Goal: Task Accomplishment & Management: Use online tool/utility

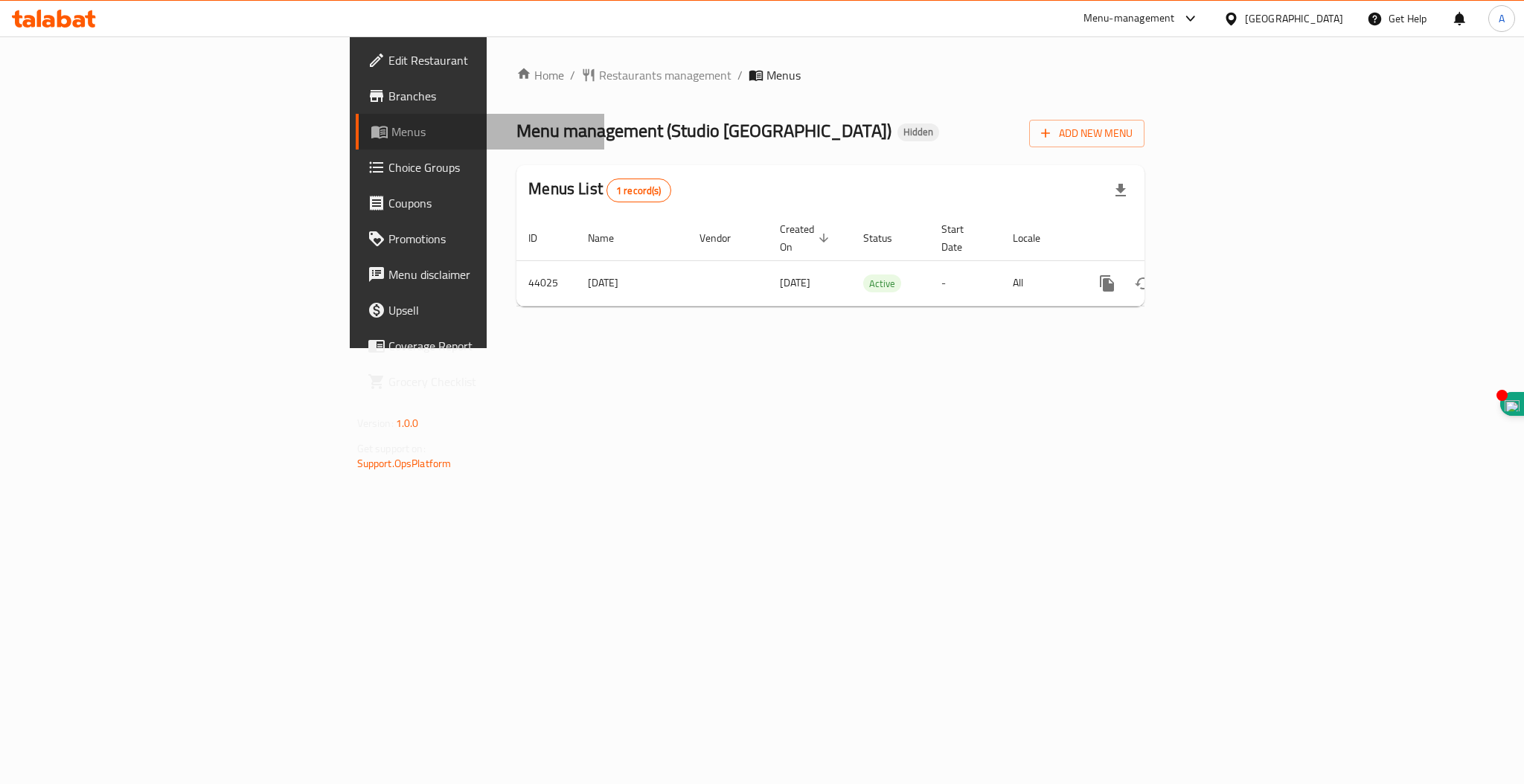
click at [392, 123] on span "Menus" at bounding box center [492, 131] width 201 height 18
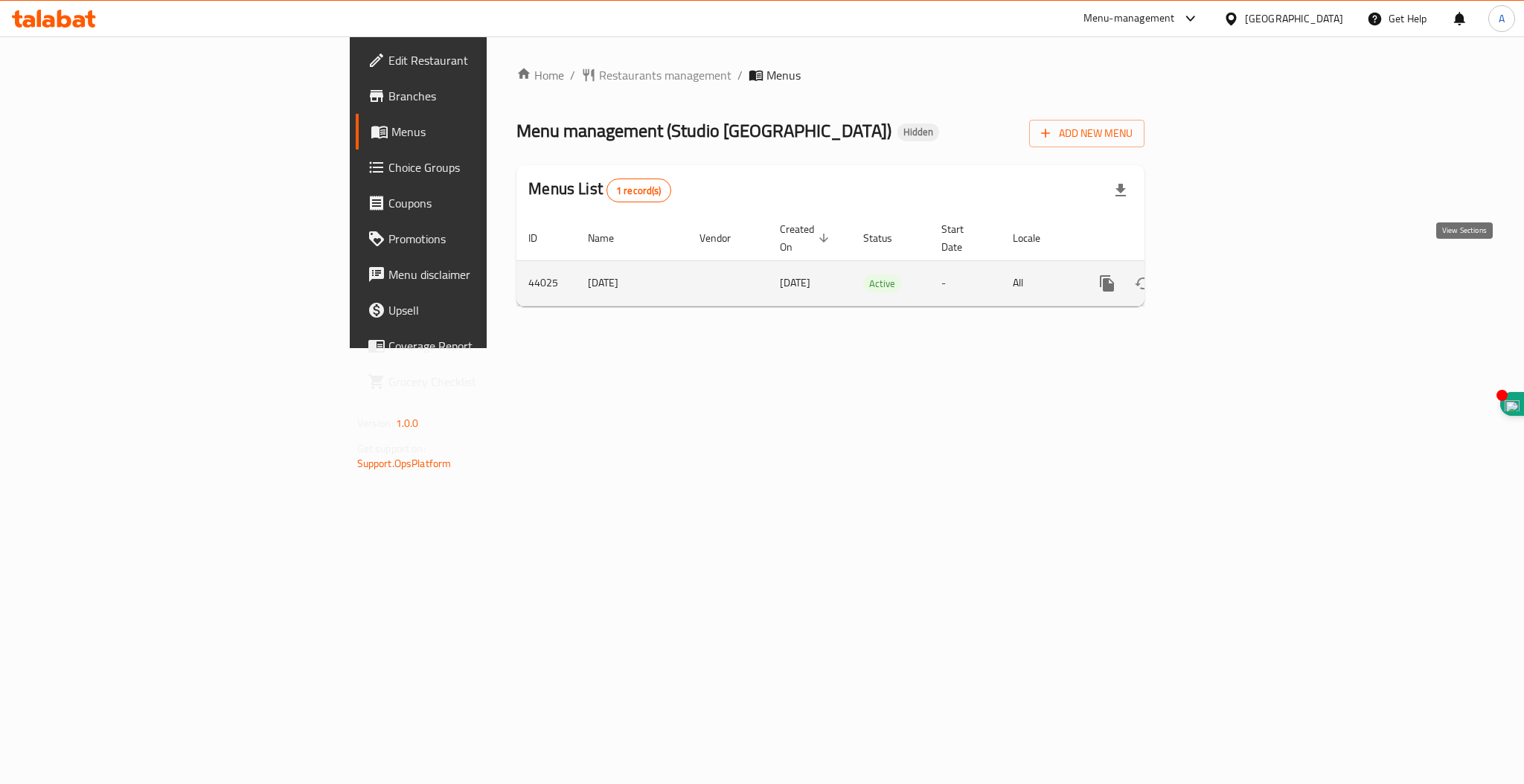
click at [1224, 274] on icon "enhanced table" at bounding box center [1214, 283] width 18 height 18
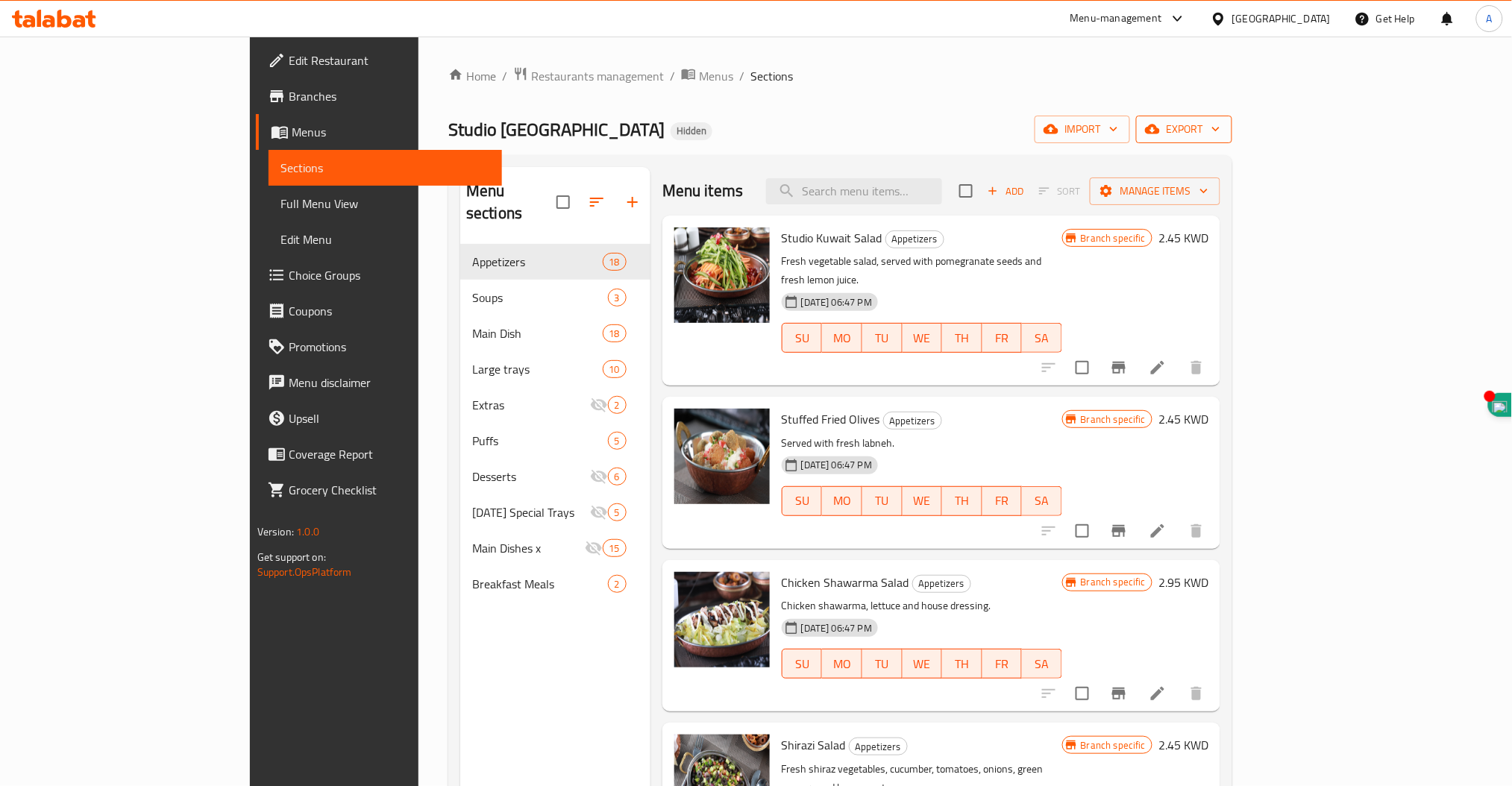
click at [1223, 131] on icon "button" at bounding box center [1216, 129] width 15 height 15
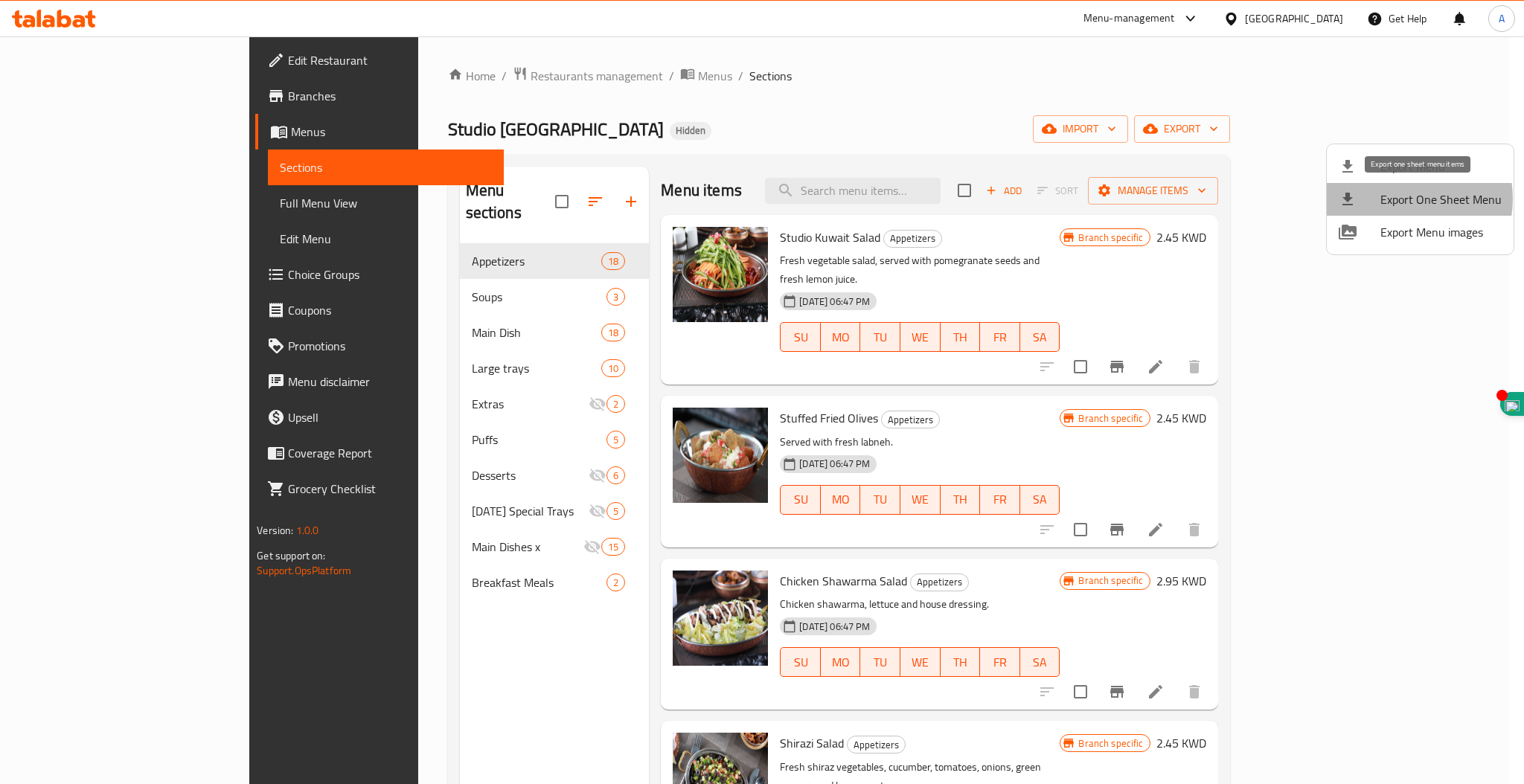
click at [1402, 199] on span "Export One Sheet Menu" at bounding box center [1441, 199] width 121 height 18
click at [1423, 229] on span "Export Menu images" at bounding box center [1441, 232] width 121 height 18
click at [444, 78] on div at bounding box center [762, 392] width 1524 height 784
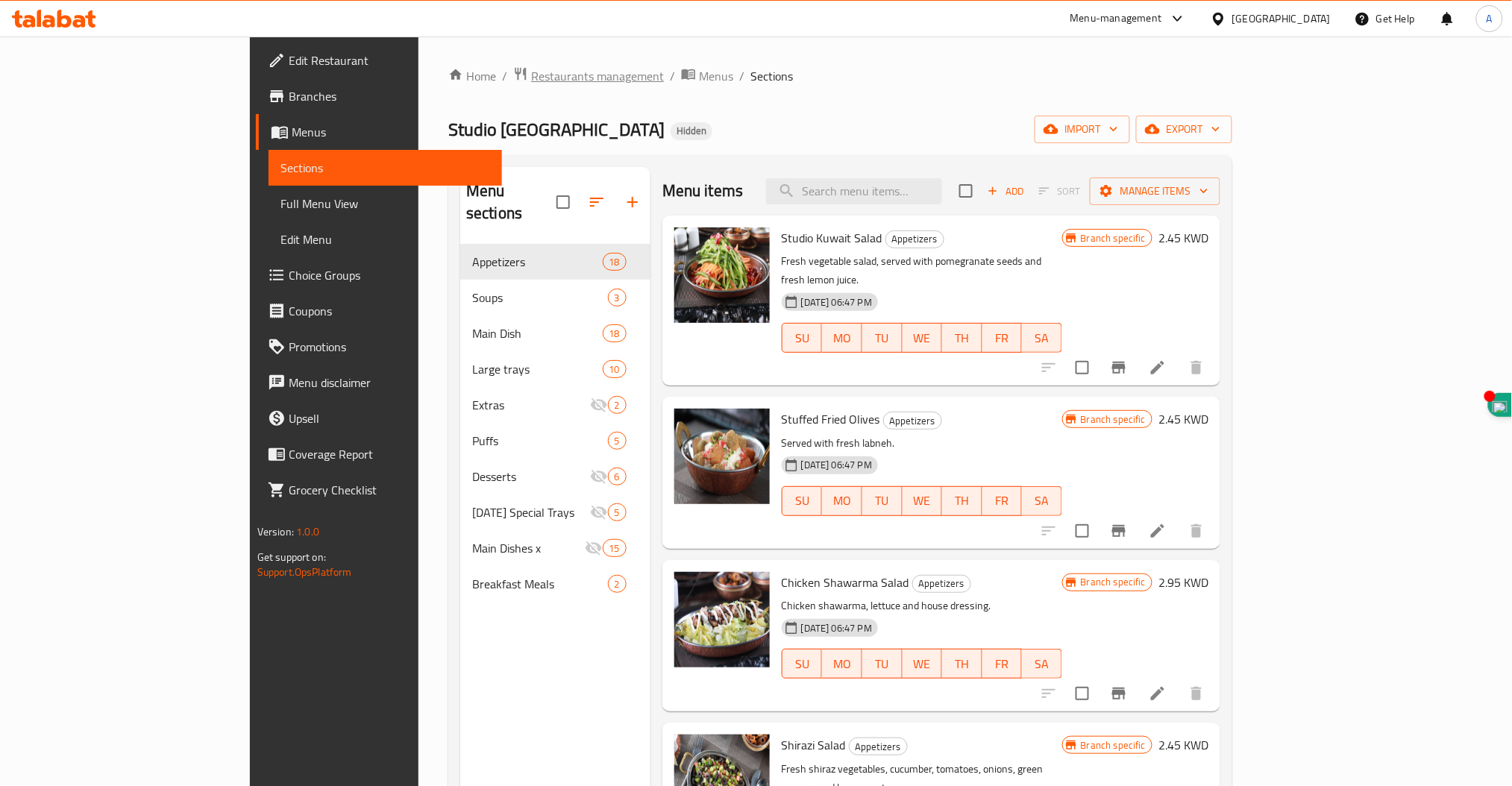
click at [531, 78] on span "Restaurants management" at bounding box center [597, 76] width 133 height 18
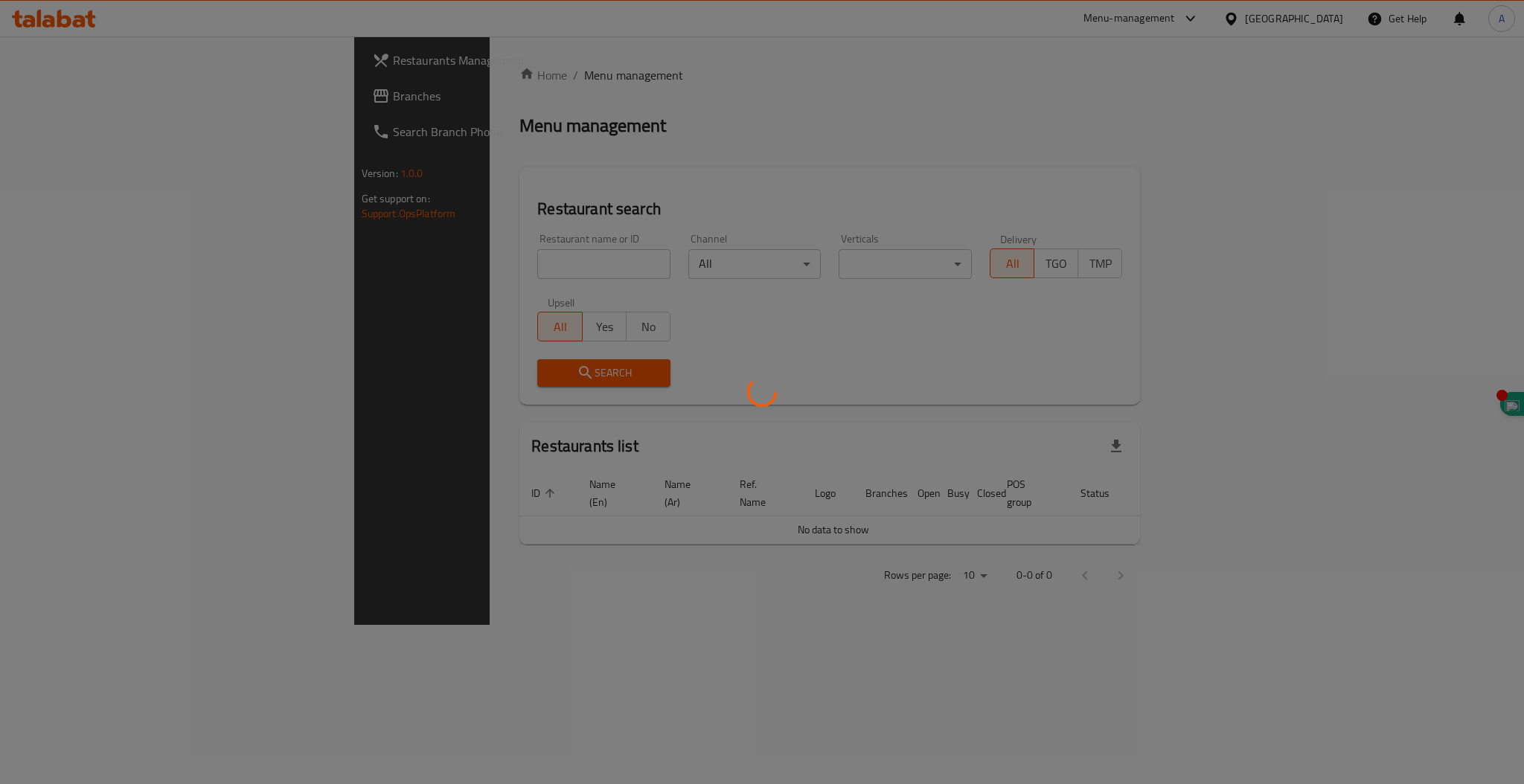
click at [396, 265] on div at bounding box center [762, 392] width 1524 height 784
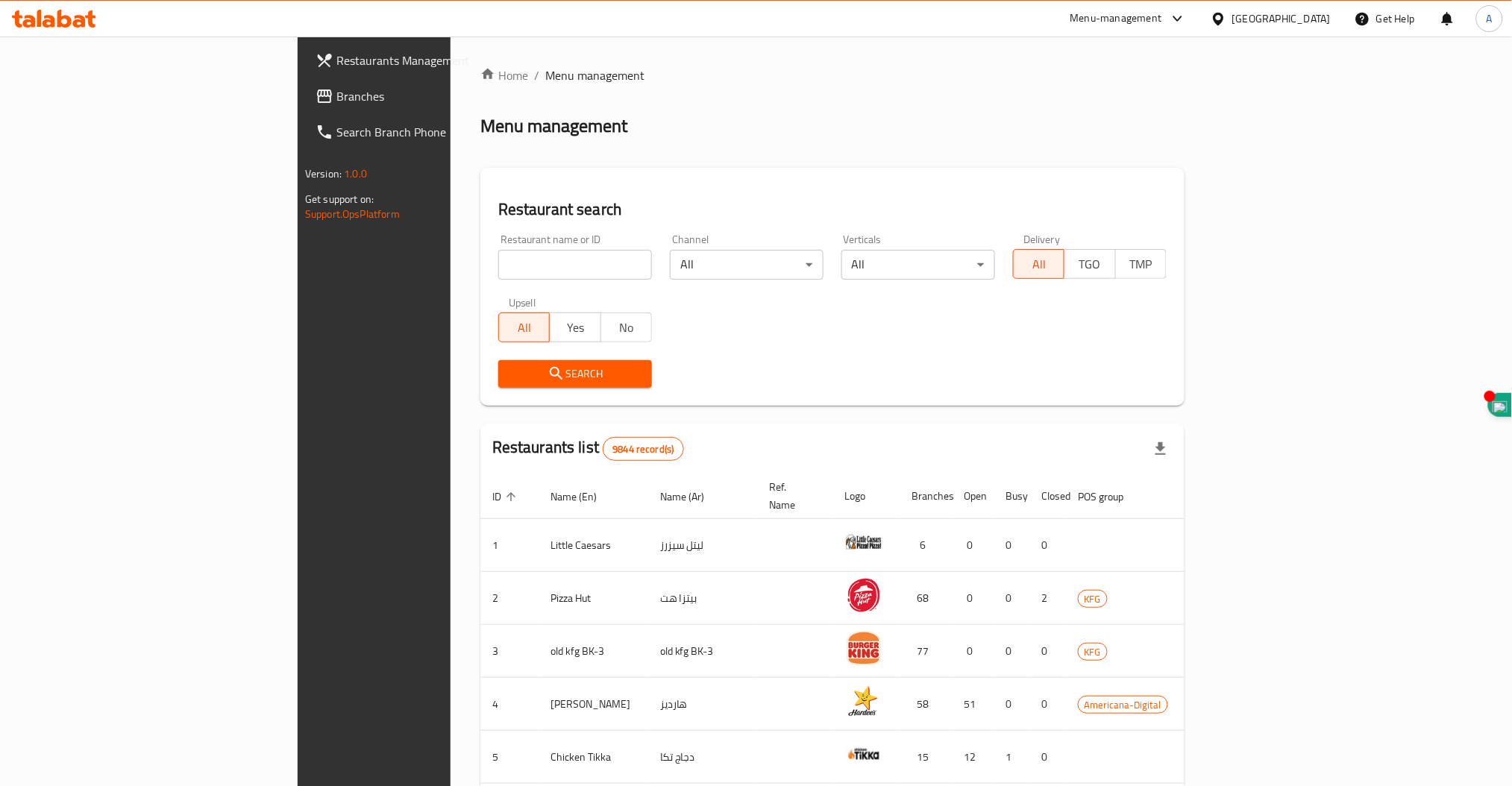
click at [498, 257] on input "search" at bounding box center [575, 264] width 154 height 30
click button "Search" at bounding box center [575, 374] width 154 height 27
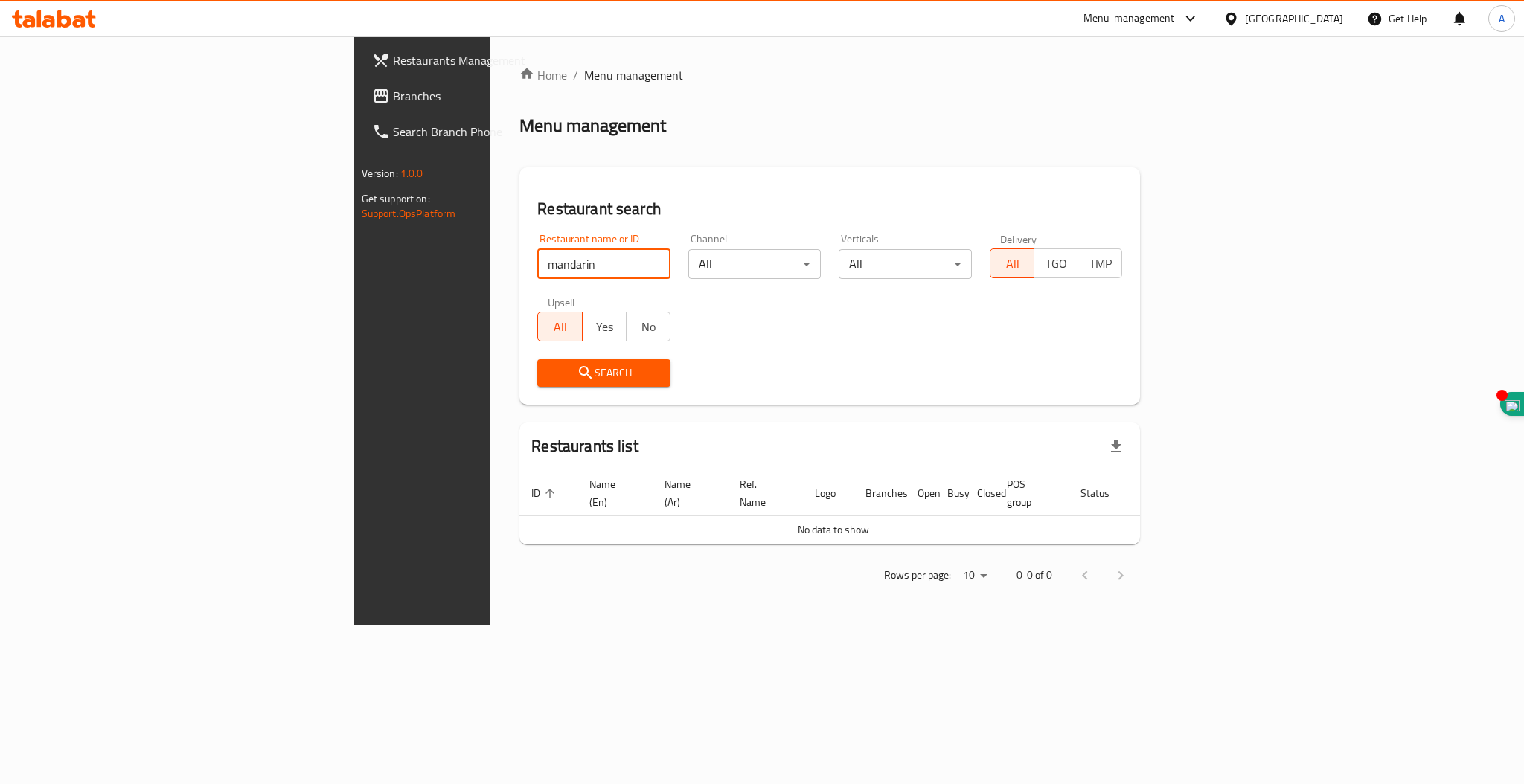
type input "mandarin"
click button "Search" at bounding box center [604, 373] width 133 height 27
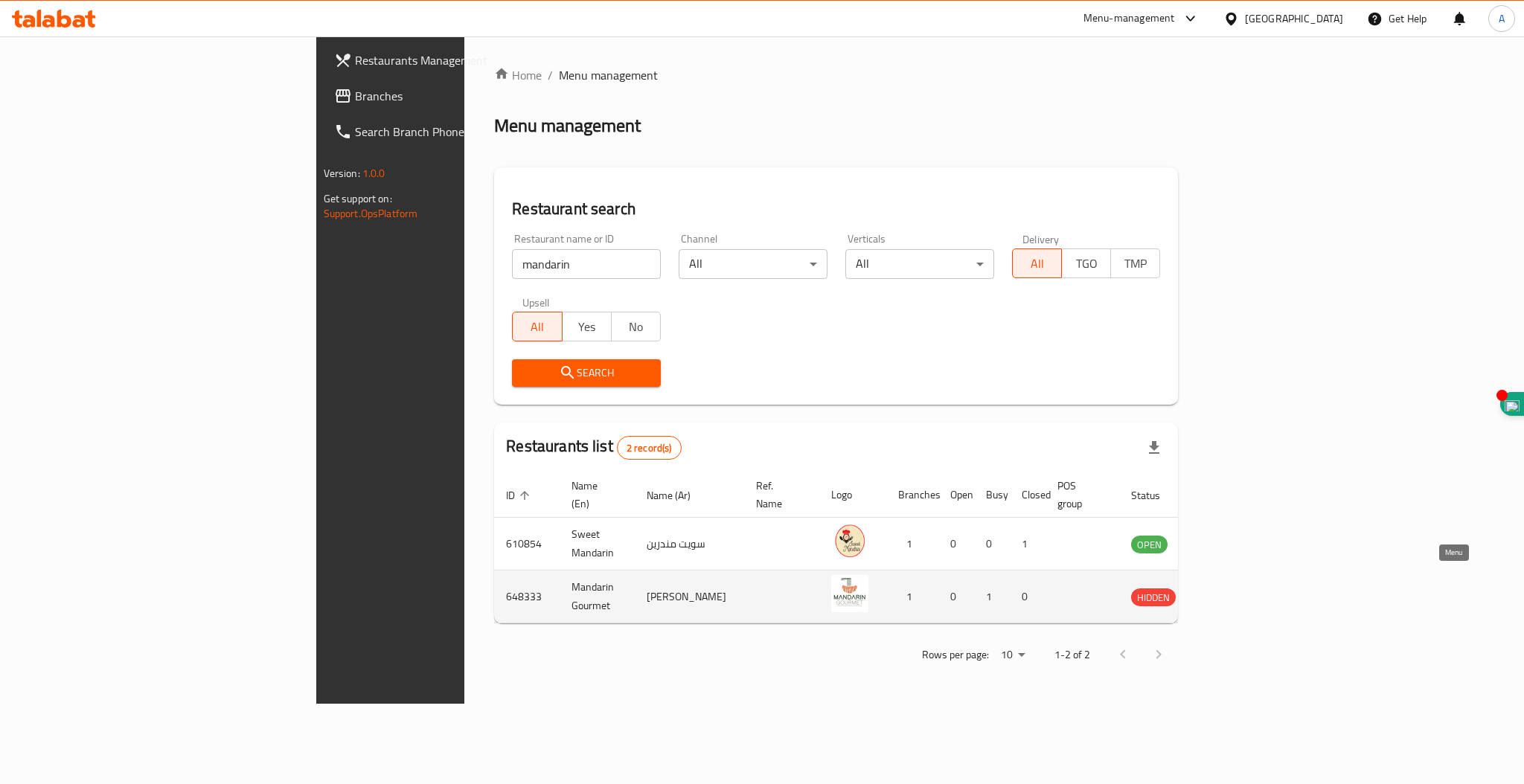
click at [1227, 591] on icon "enhanced table" at bounding box center [1218, 597] width 16 height 13
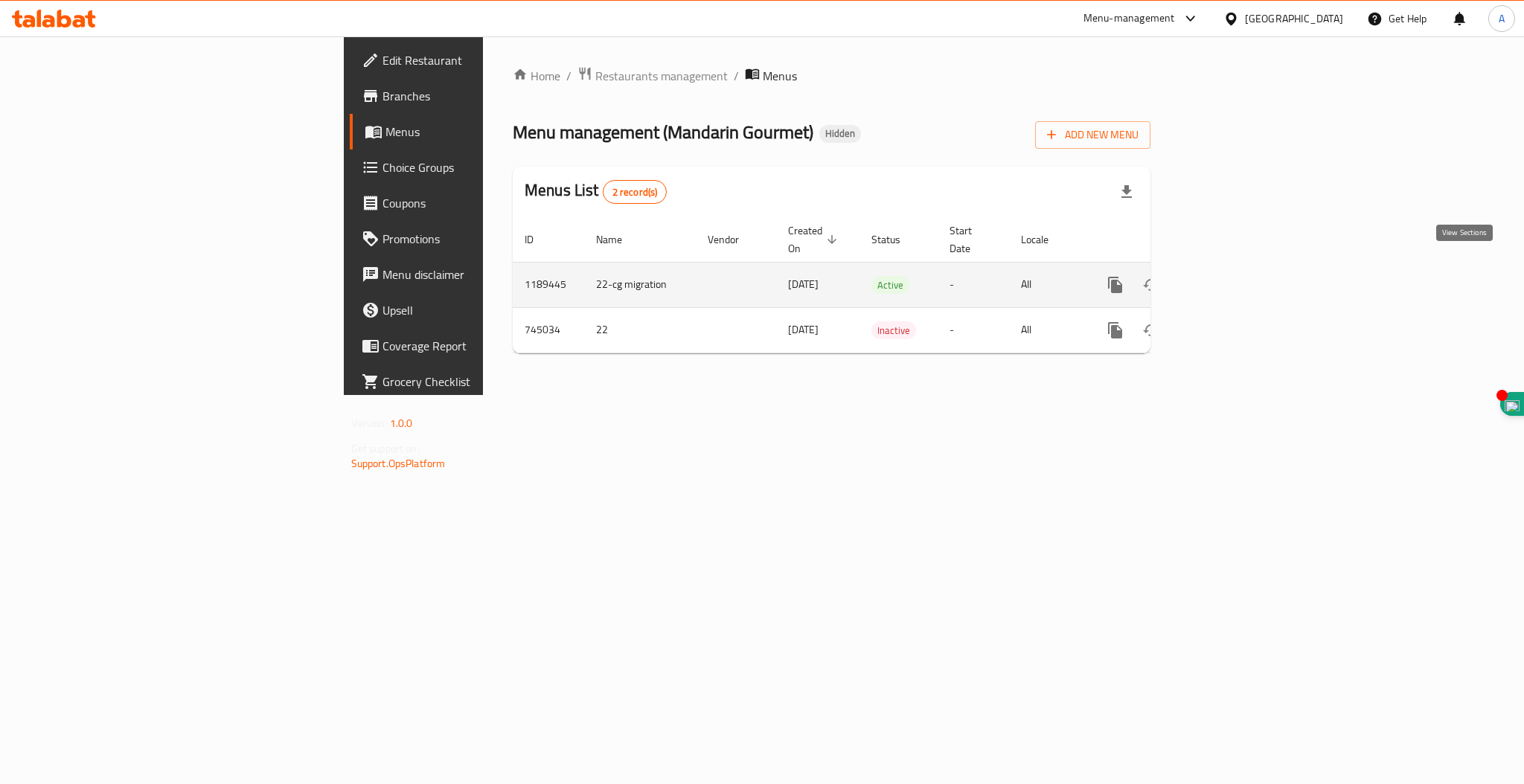
click at [1232, 276] on icon "enhanced table" at bounding box center [1222, 284] width 18 height 18
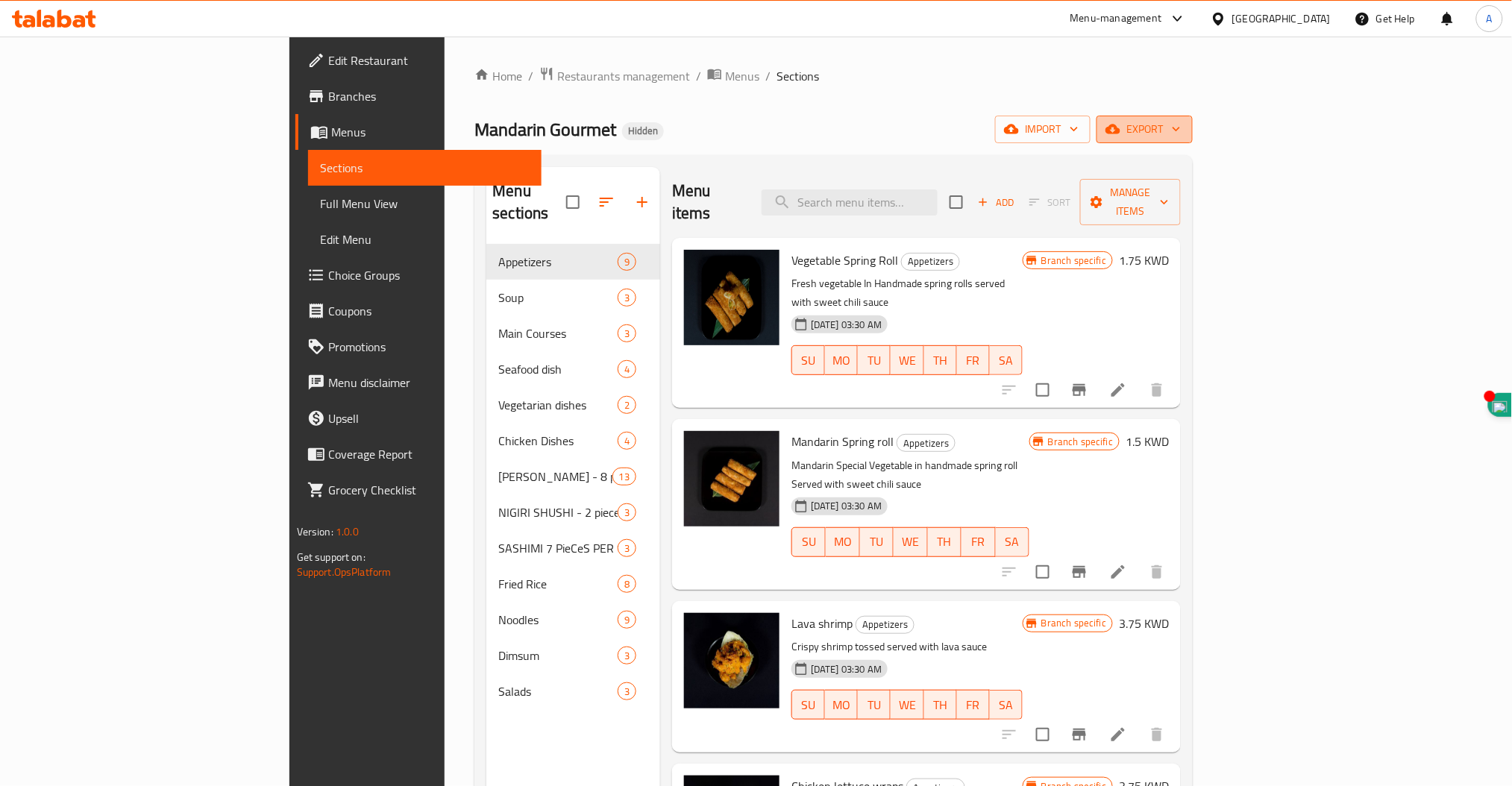
click at [1180, 128] on span "export" at bounding box center [1145, 129] width 73 height 18
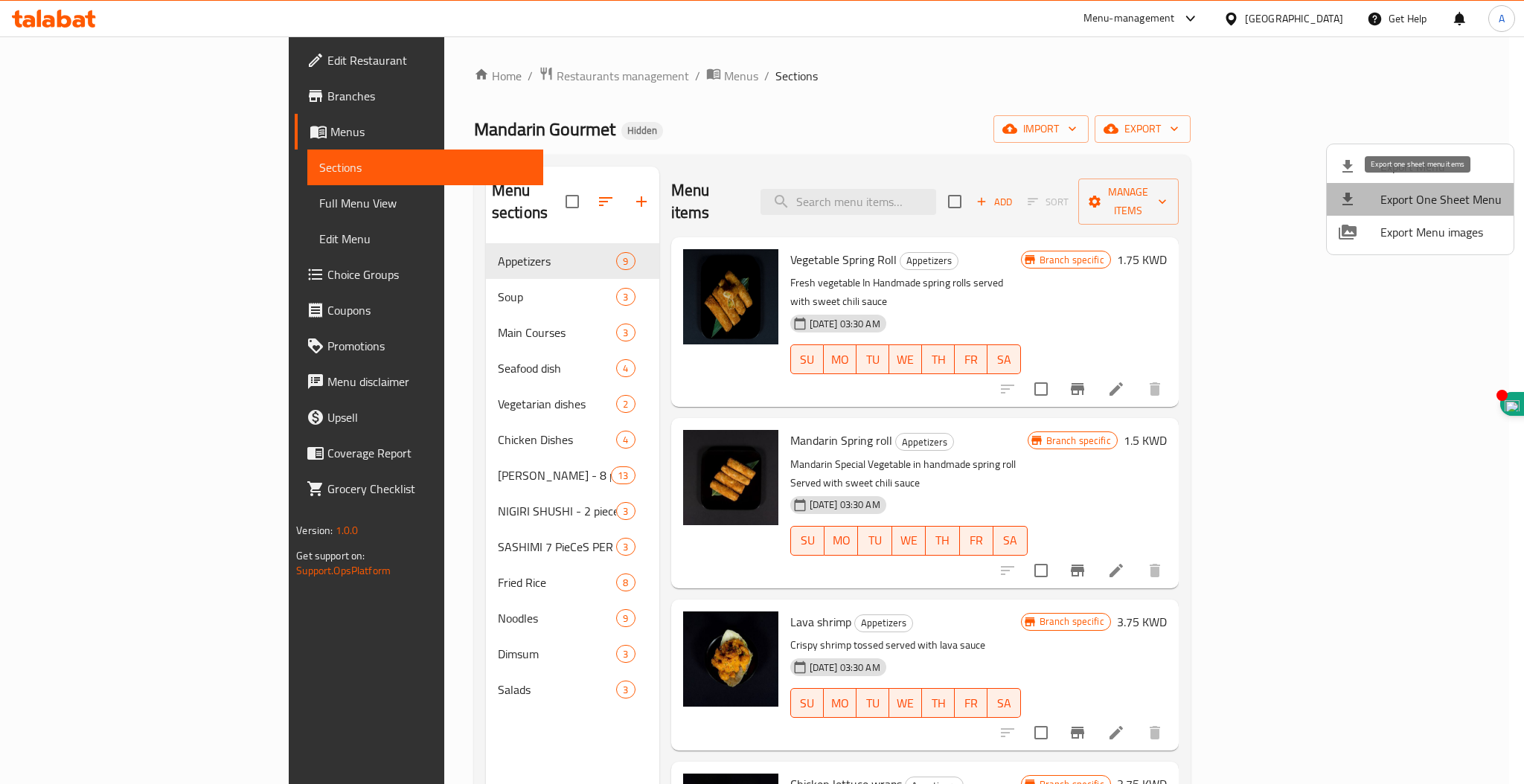
click at [1429, 213] on li "Export One Sheet Menu" at bounding box center [1420, 199] width 187 height 33
click at [1429, 234] on span "Export Menu images" at bounding box center [1441, 232] width 121 height 18
click at [484, 78] on div at bounding box center [762, 392] width 1524 height 784
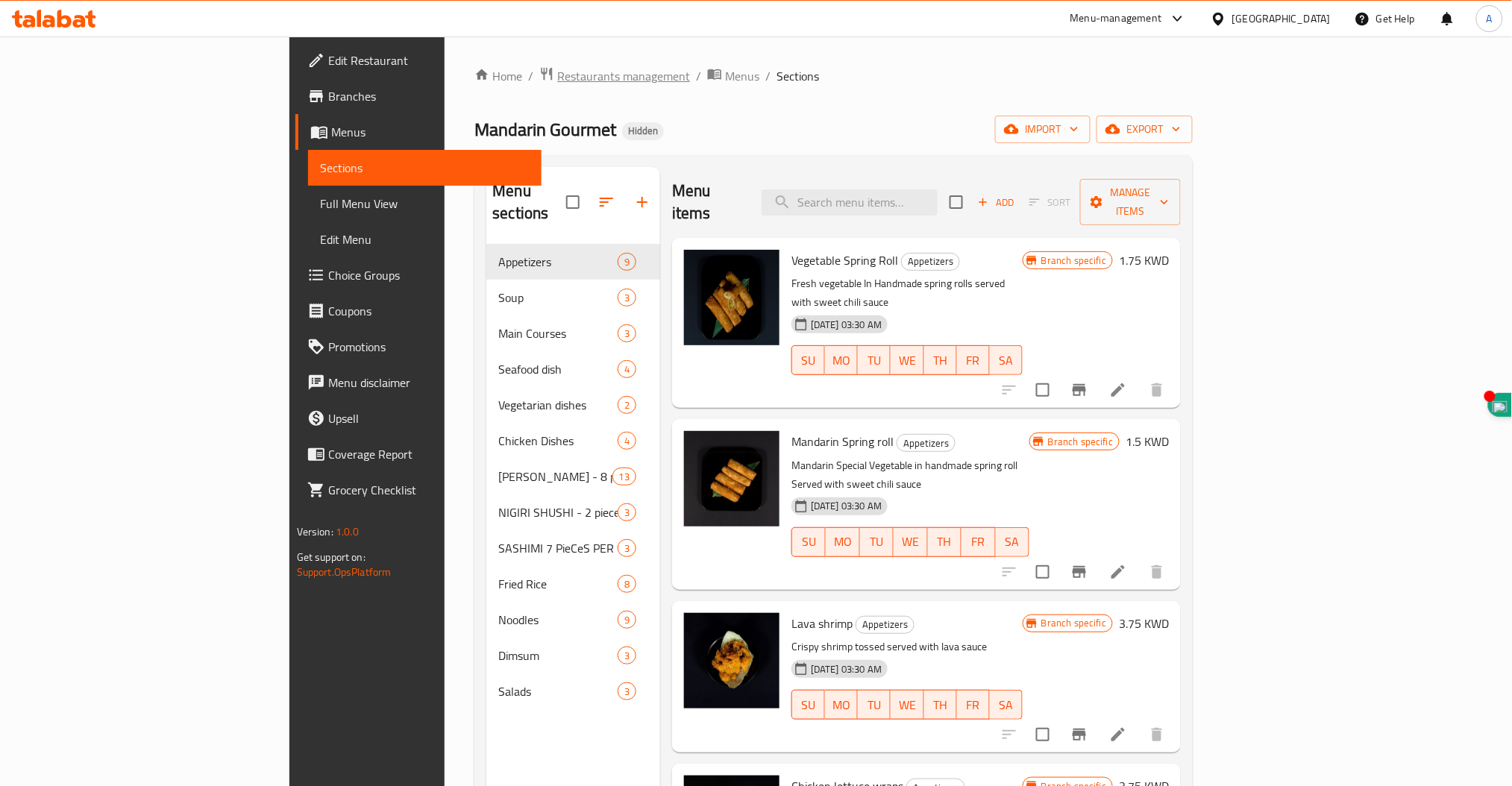
click at [557, 81] on span "Restaurants management" at bounding box center [623, 76] width 133 height 18
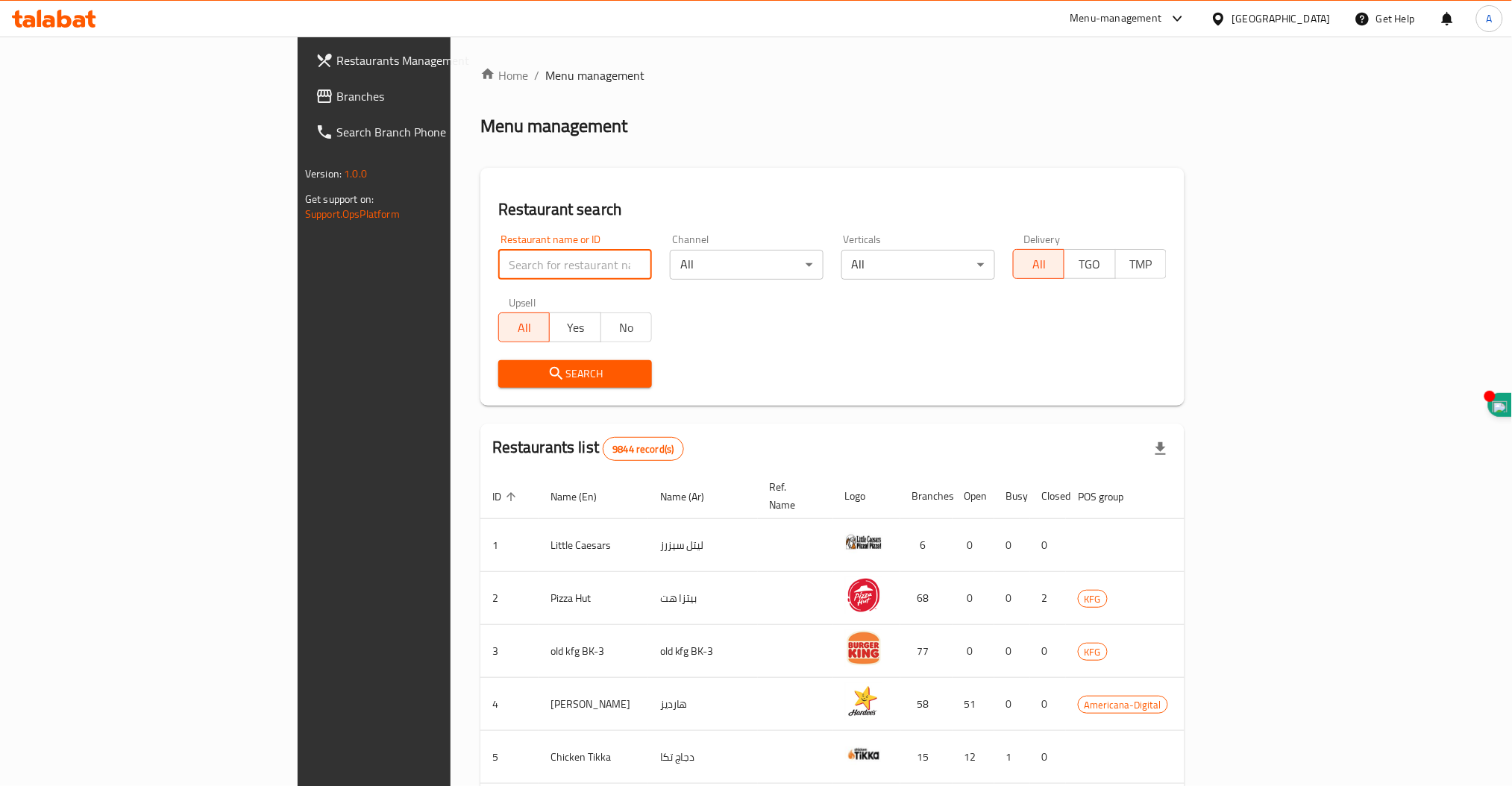
click at [498, 260] on input "search" at bounding box center [575, 264] width 154 height 30
click button "Search" at bounding box center [575, 374] width 154 height 27
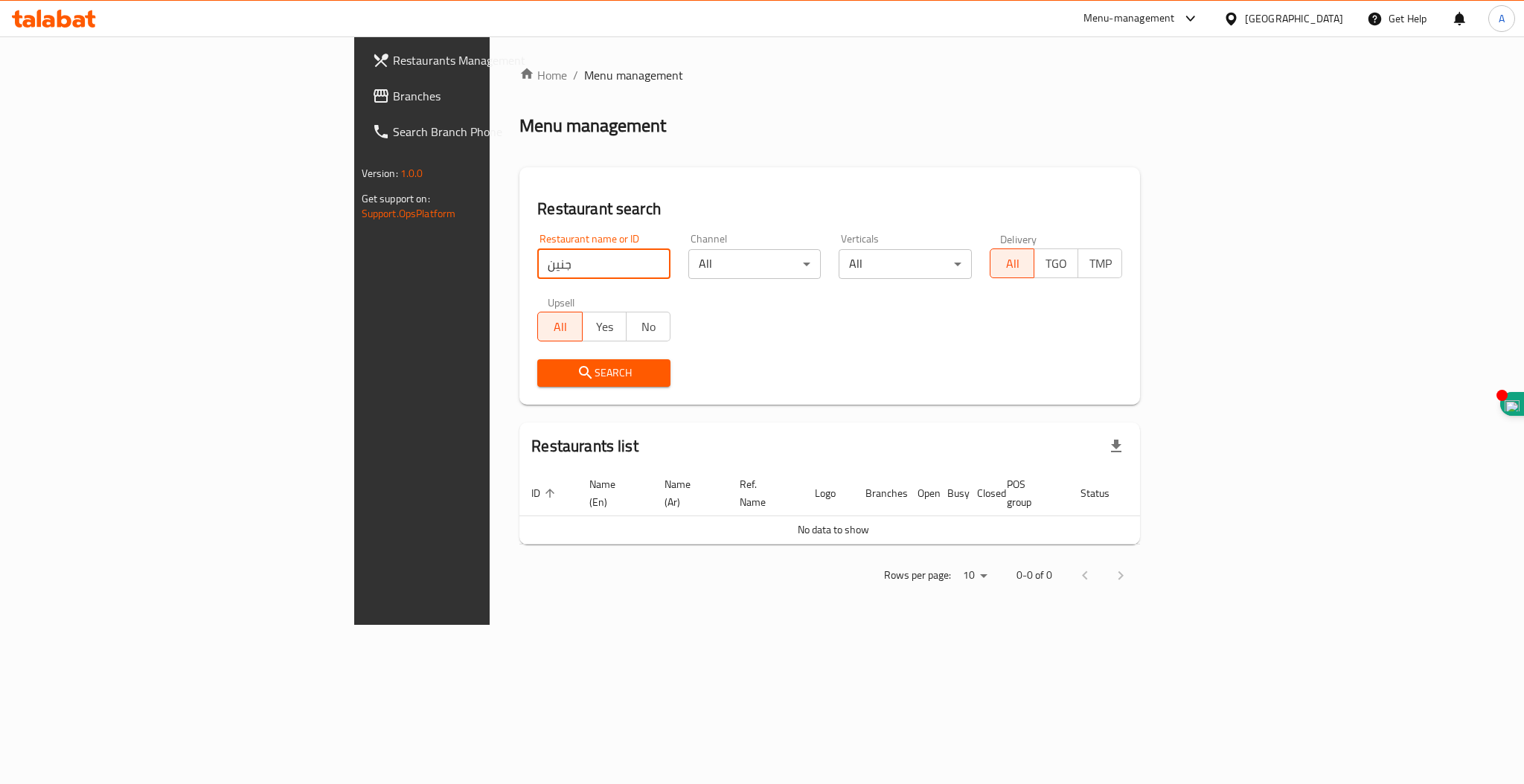
type input "جنين"
click button "Search" at bounding box center [604, 373] width 133 height 27
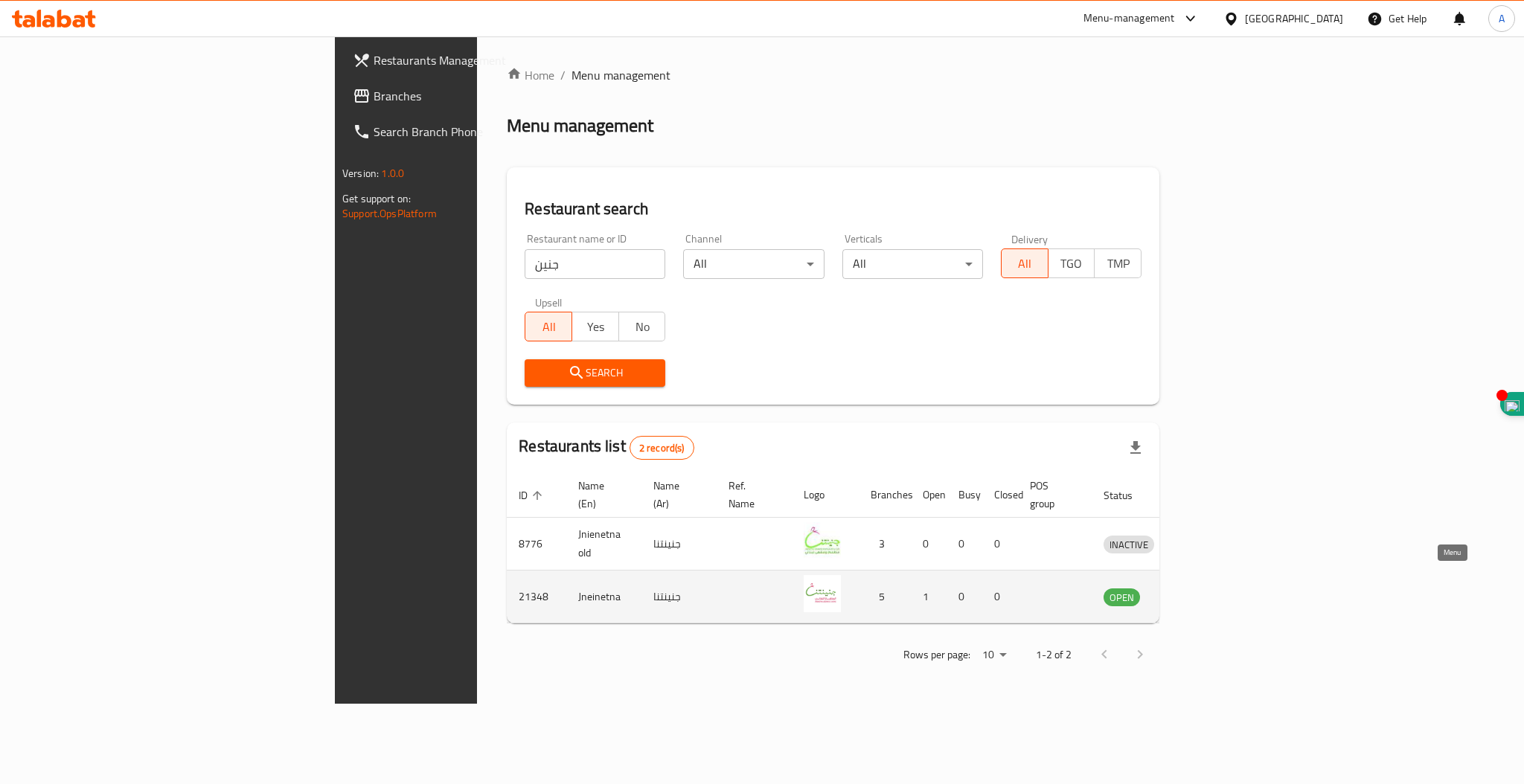
click at [1202, 587] on icon "enhanced table" at bounding box center [1192, 596] width 18 height 18
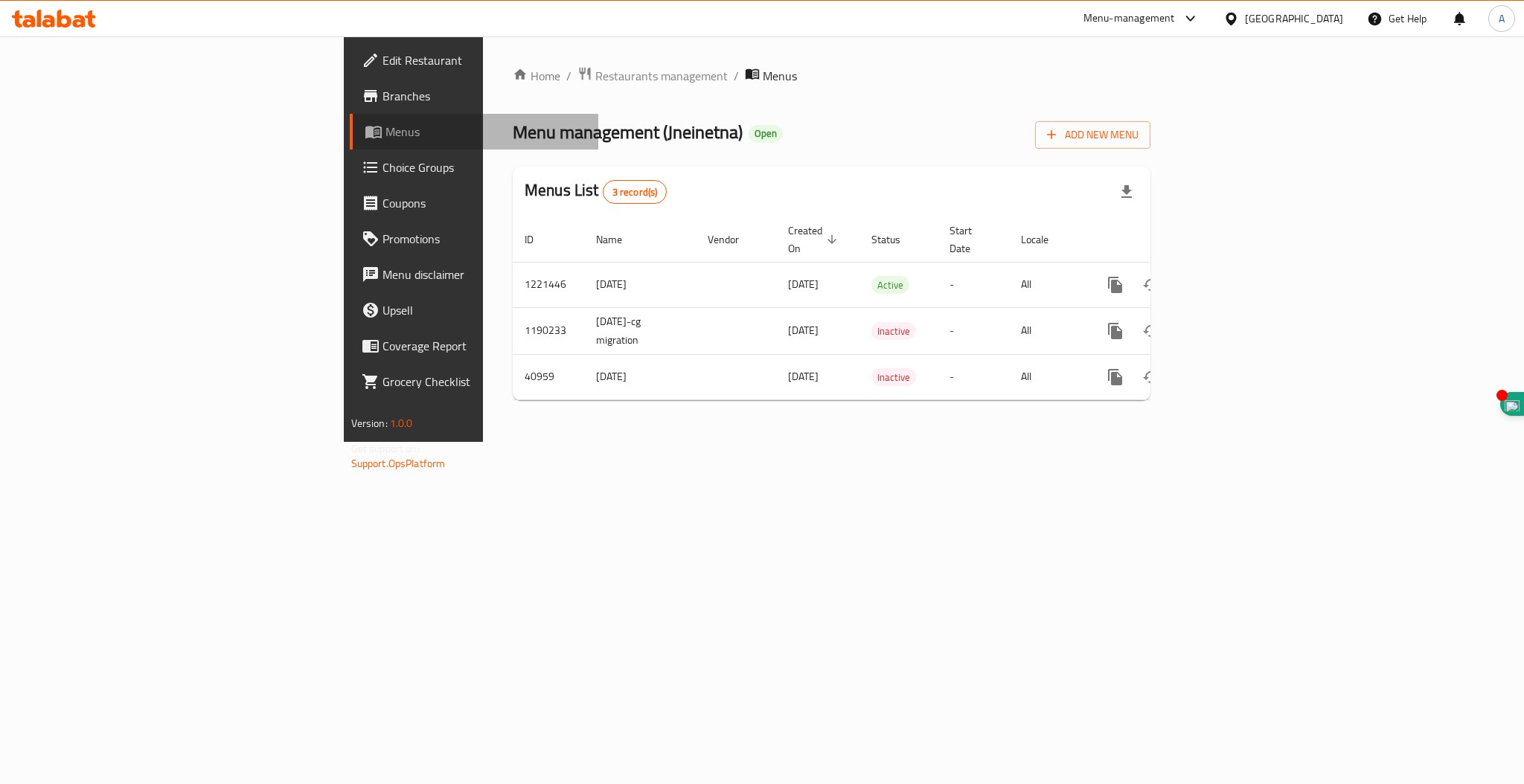
click at [386, 126] on span "Menus" at bounding box center [486, 131] width 201 height 18
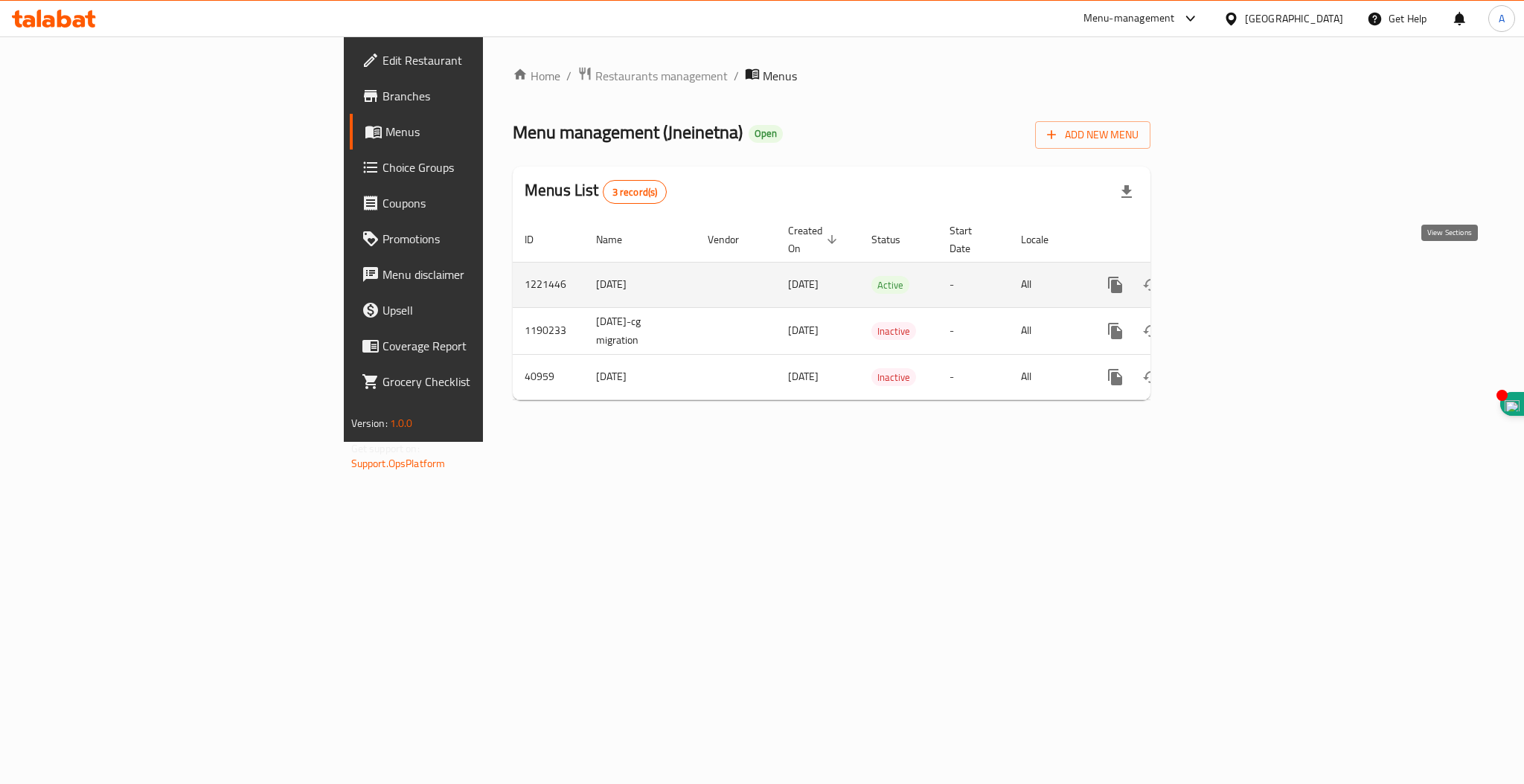
click at [1232, 276] on icon "enhanced table" at bounding box center [1222, 284] width 18 height 18
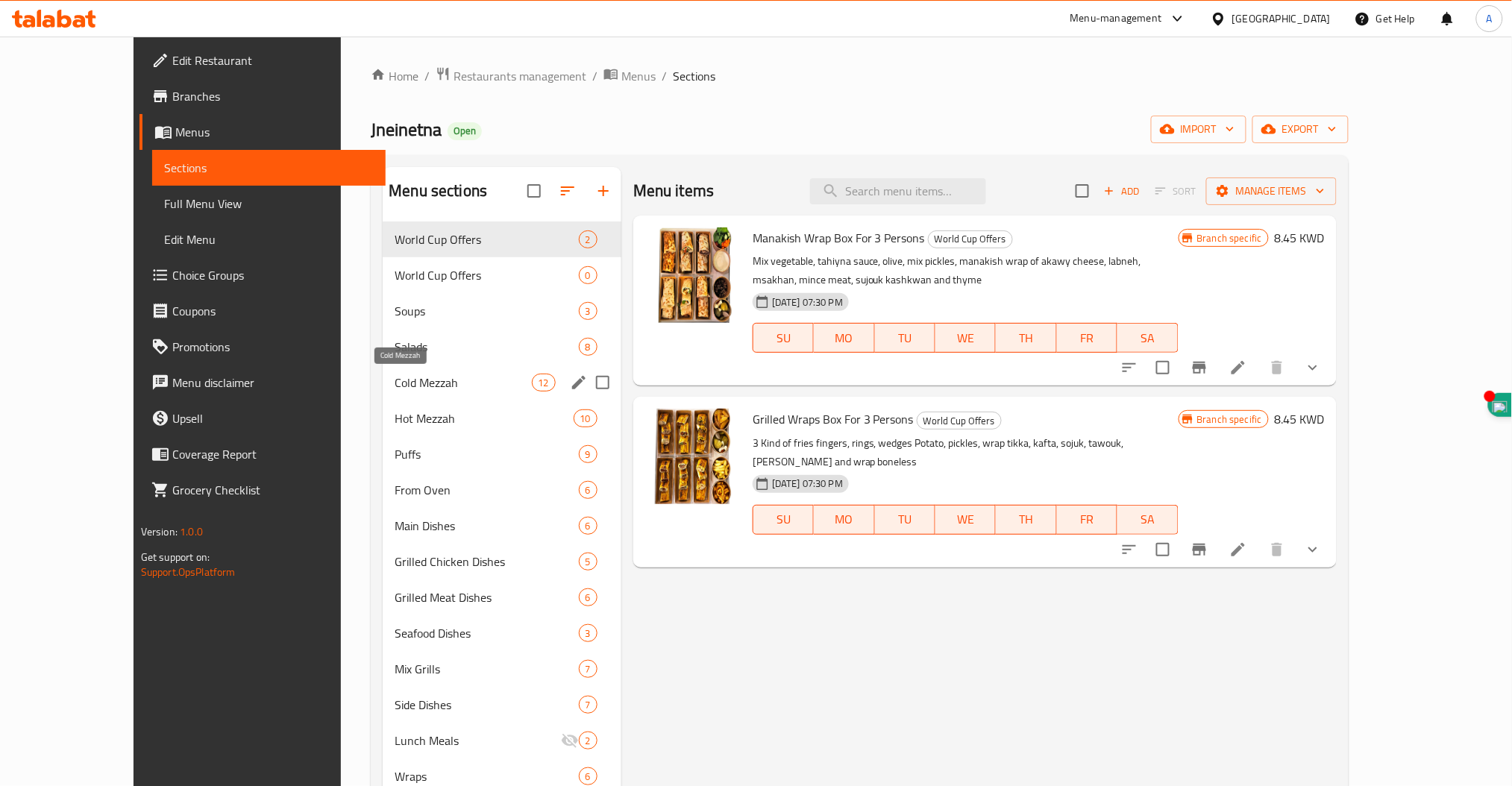
click at [394, 378] on span "Cold Mezzah" at bounding box center [462, 382] width 137 height 18
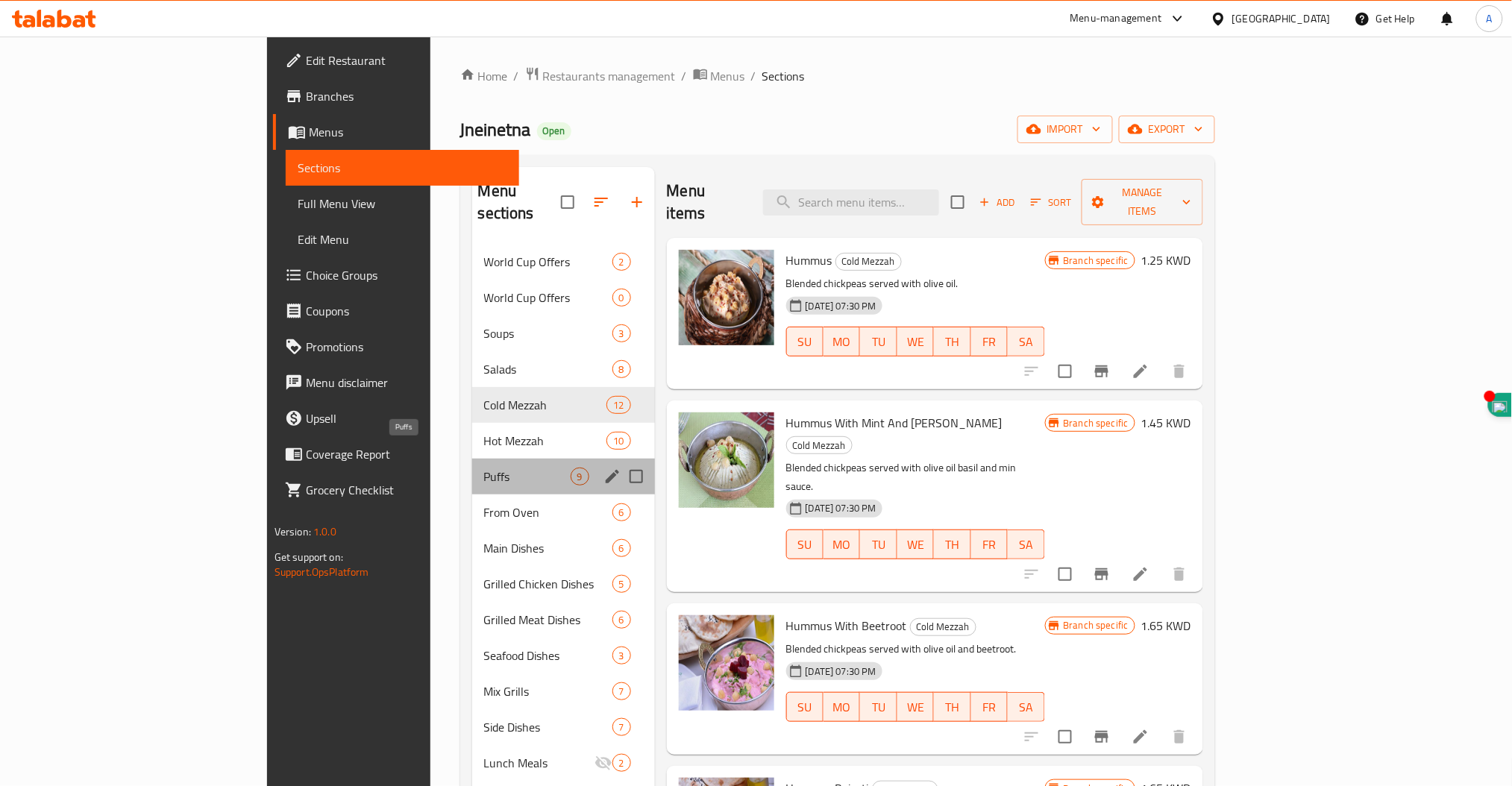
click at [484, 467] on span "Puffs" at bounding box center [527, 476] width 86 height 18
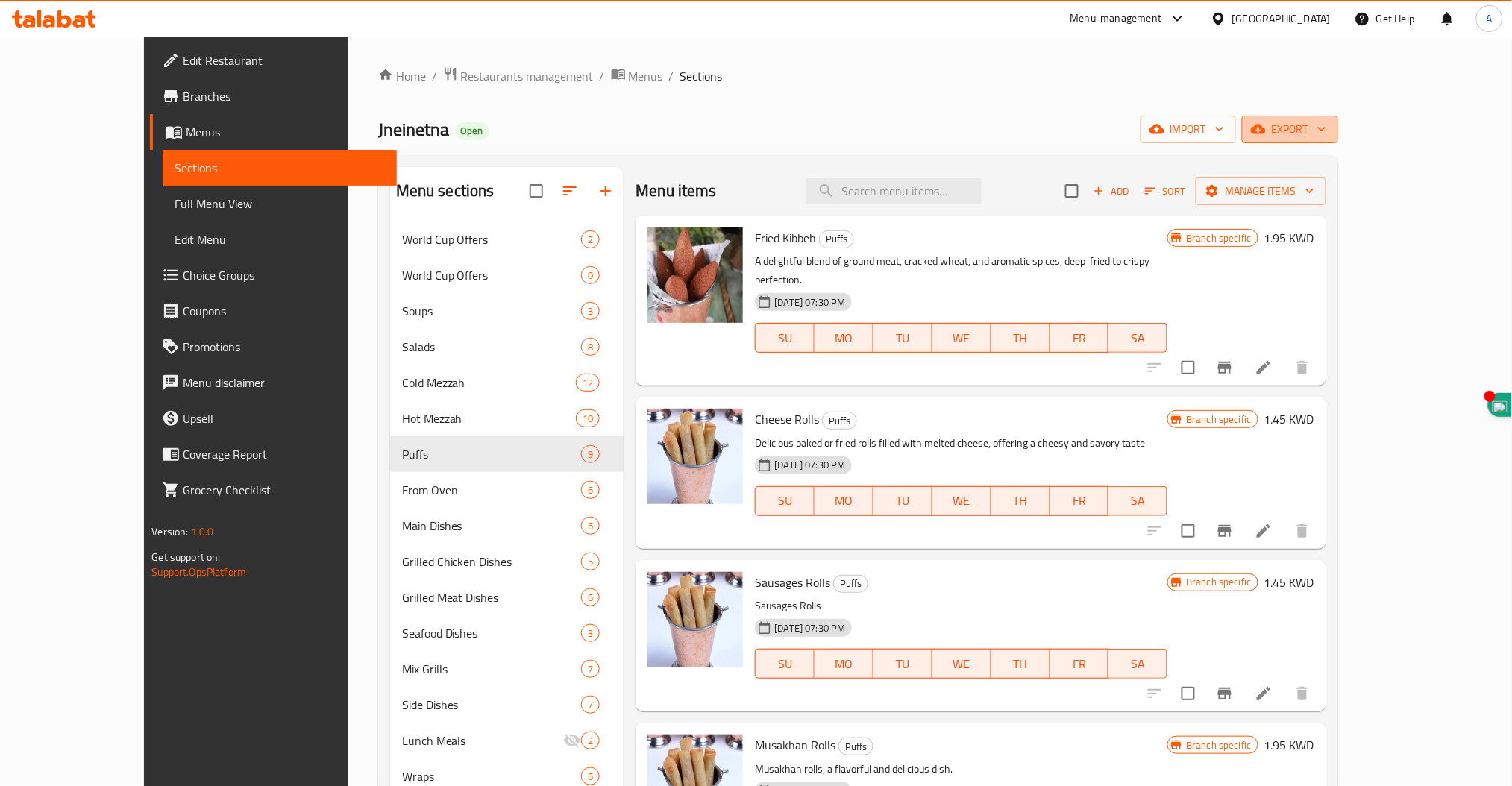
click at [1326, 125] on span "export" at bounding box center [1290, 129] width 73 height 18
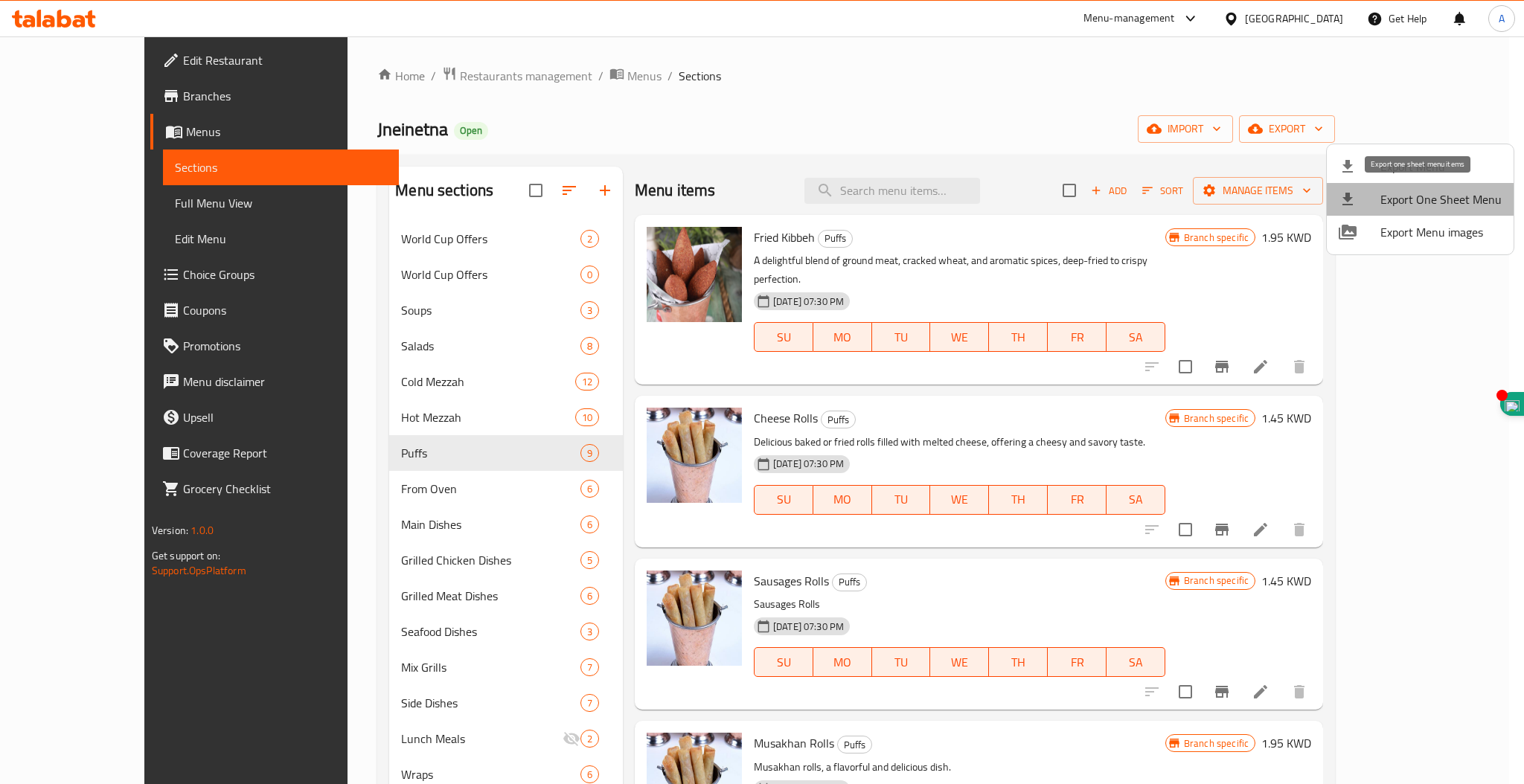
click at [1453, 196] on span "Export One Sheet Menu" at bounding box center [1441, 199] width 121 height 18
click at [1420, 226] on span "Export Menu images" at bounding box center [1441, 232] width 121 height 18
